Goal: Information Seeking & Learning: Learn about a topic

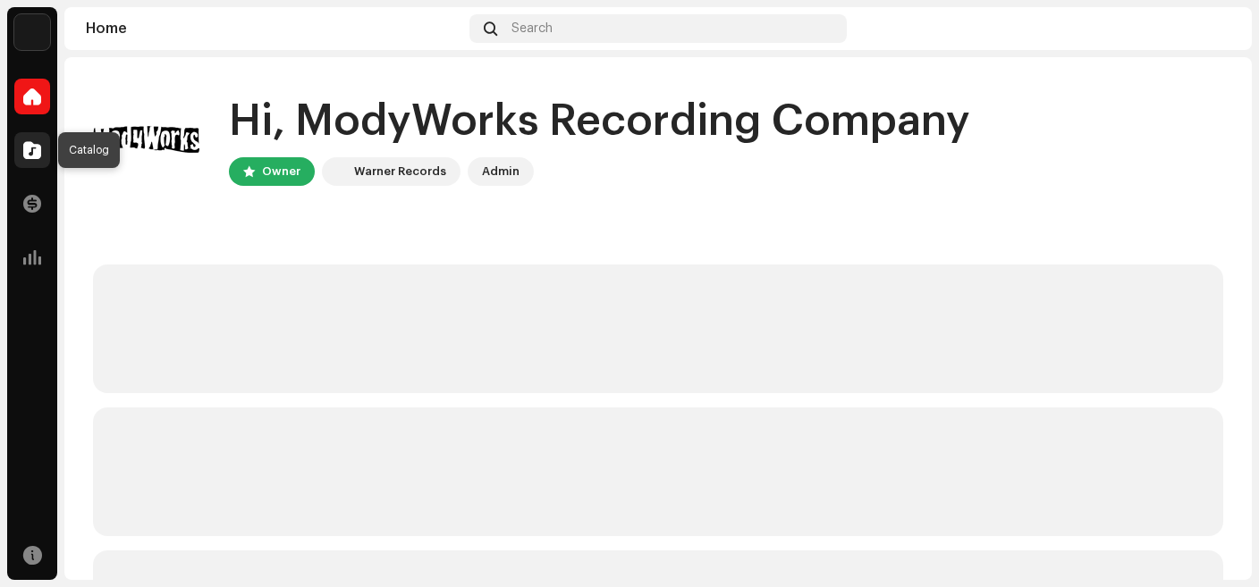
click at [40, 148] on span at bounding box center [32, 150] width 18 height 14
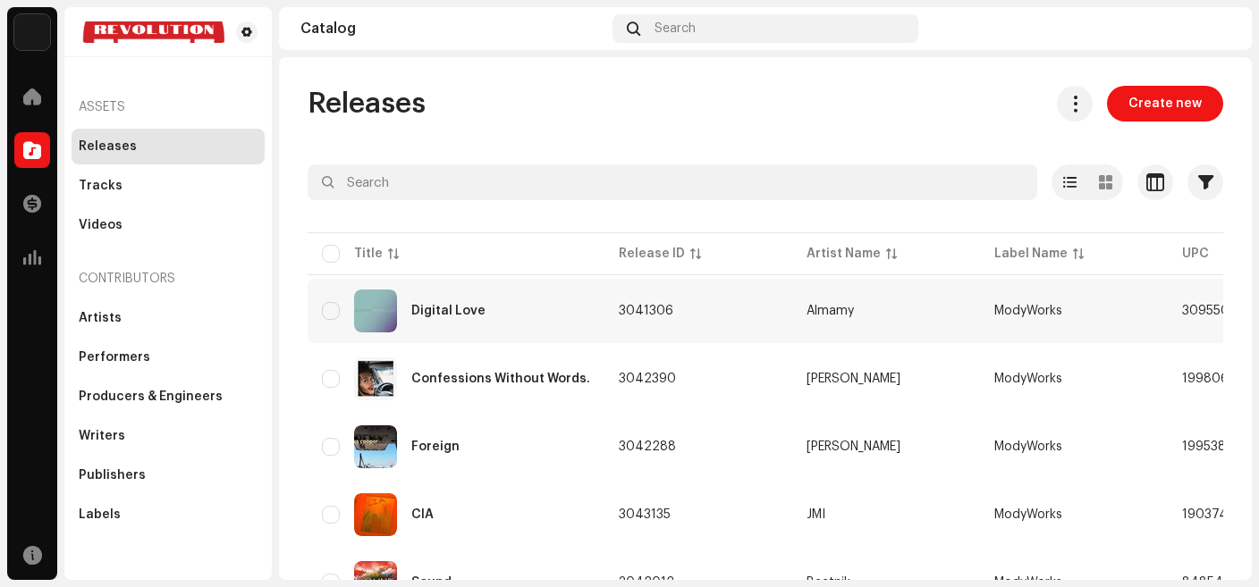
click at [483, 324] on div "Digital Love" at bounding box center [456, 311] width 268 height 43
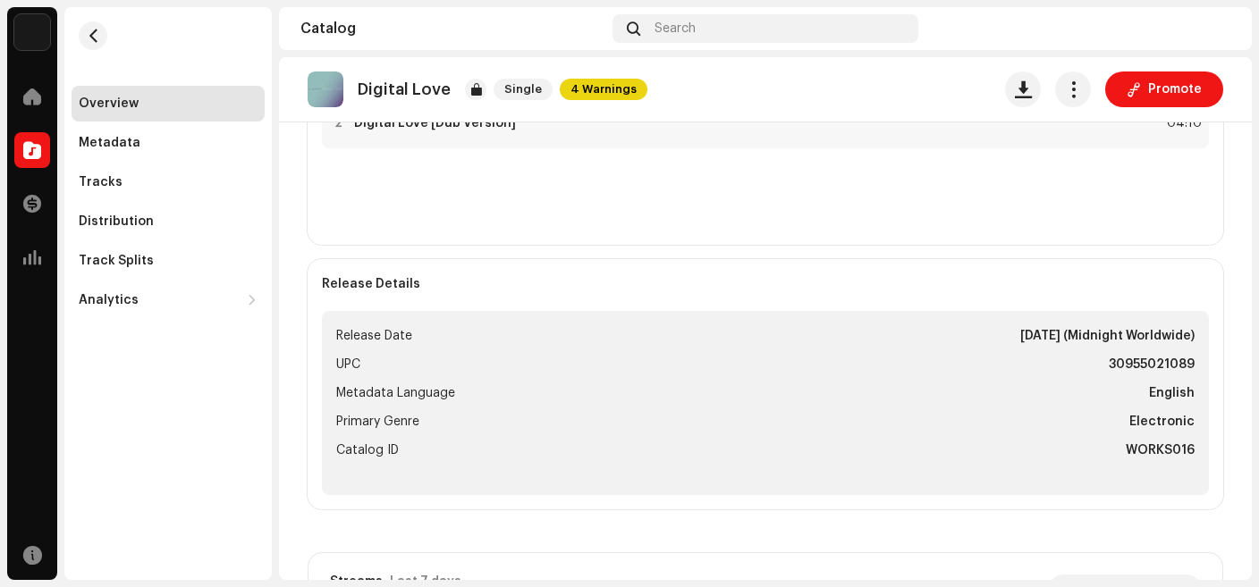
scroll to position [543, 0]
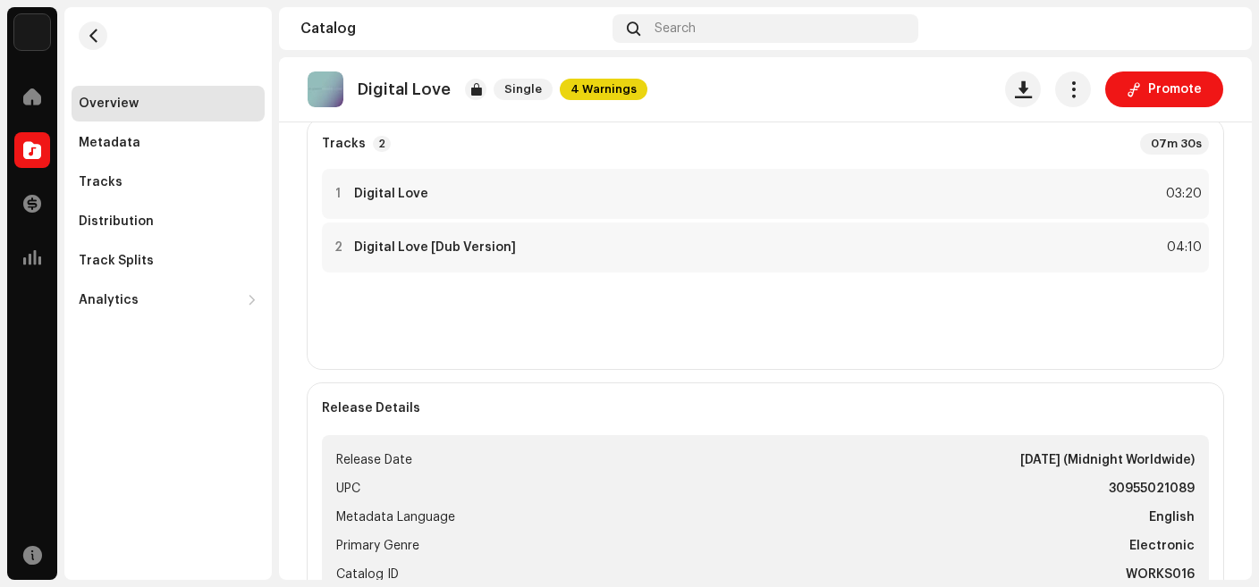
scroll to position [385, 0]
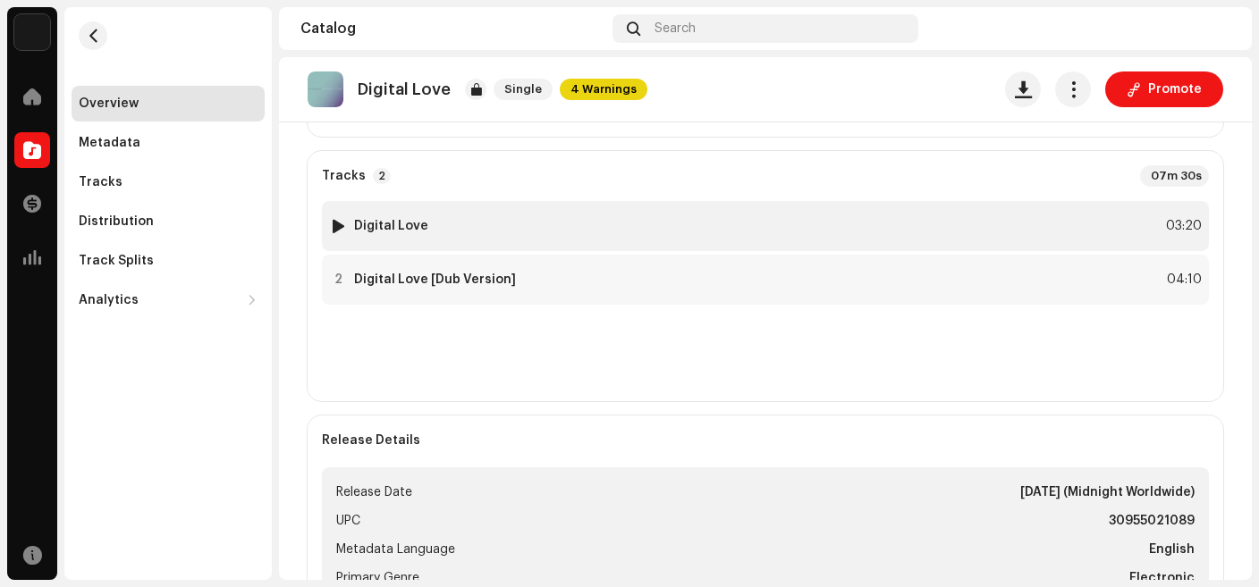
click at [386, 228] on strong "Digital Love" at bounding box center [391, 226] width 74 height 14
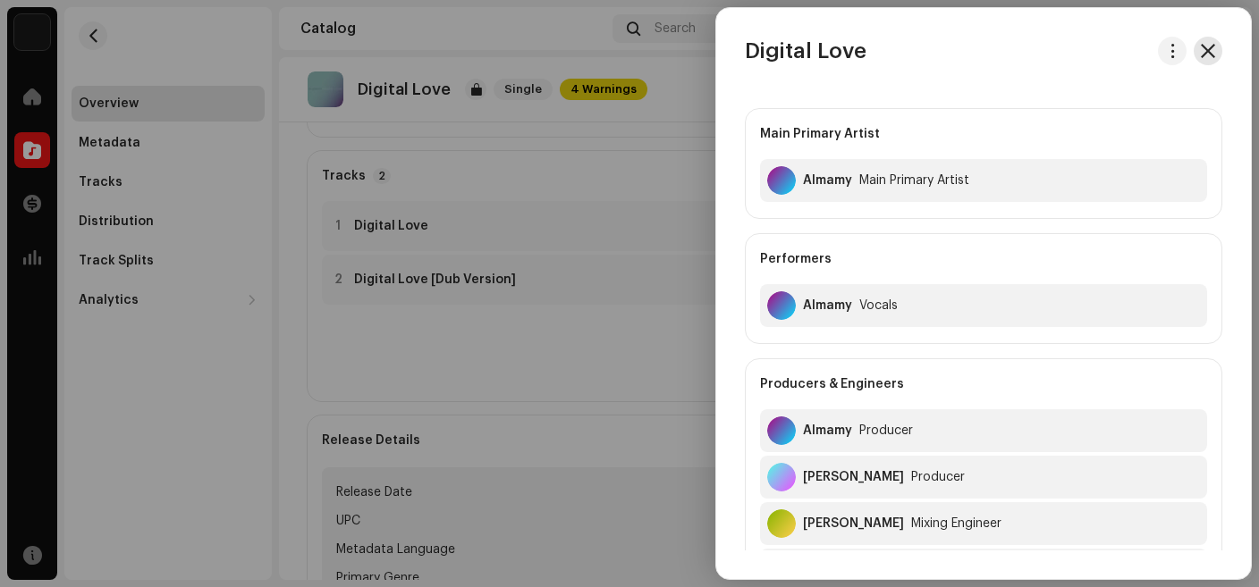
click at [1205, 46] on span "button" at bounding box center [1207, 51] width 14 height 14
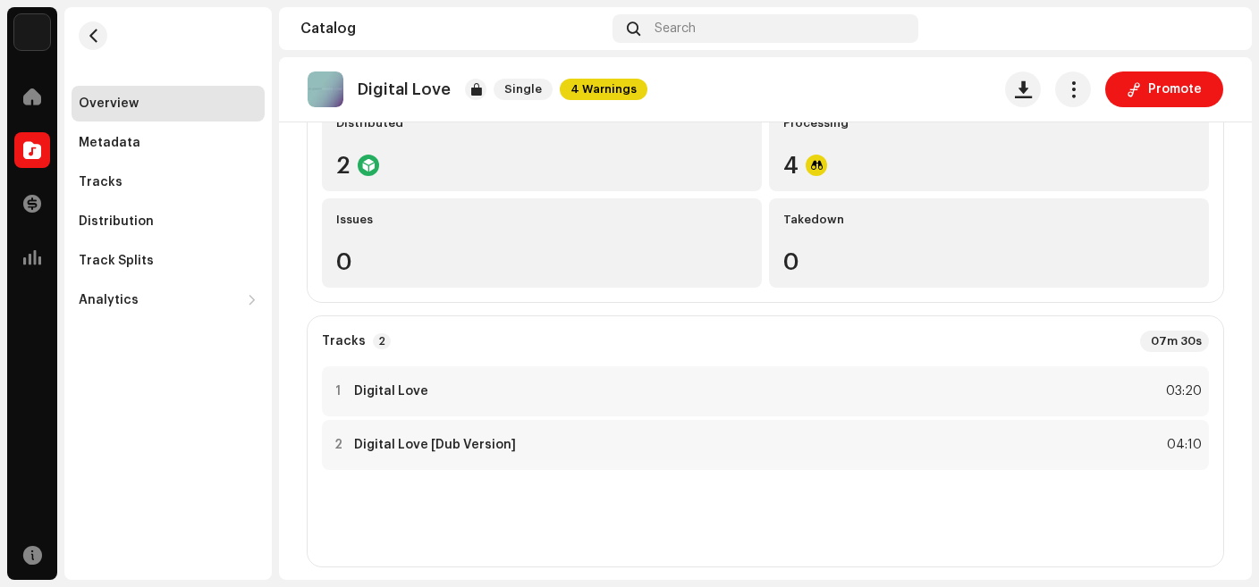
scroll to position [0, 0]
